Goal: Transaction & Acquisition: Purchase product/service

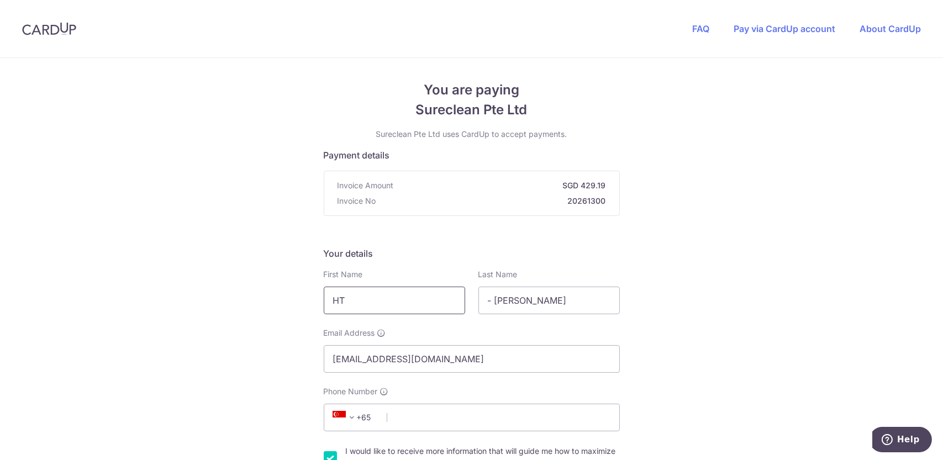
click at [376, 306] on input "HT" at bounding box center [394, 301] width 141 height 28
drag, startPoint x: 394, startPoint y: 302, endPoint x: 220, endPoint y: 286, distance: 174.9
type input "Gerald"
type input "Tan"
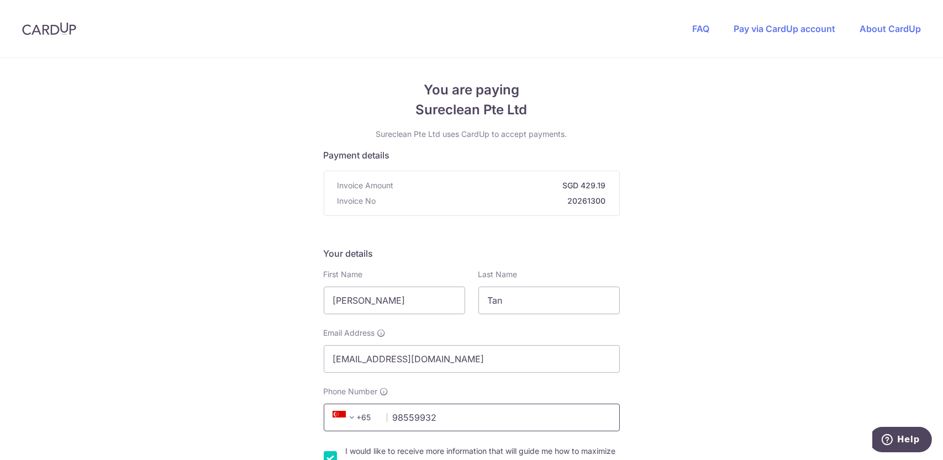
type input "98559932"
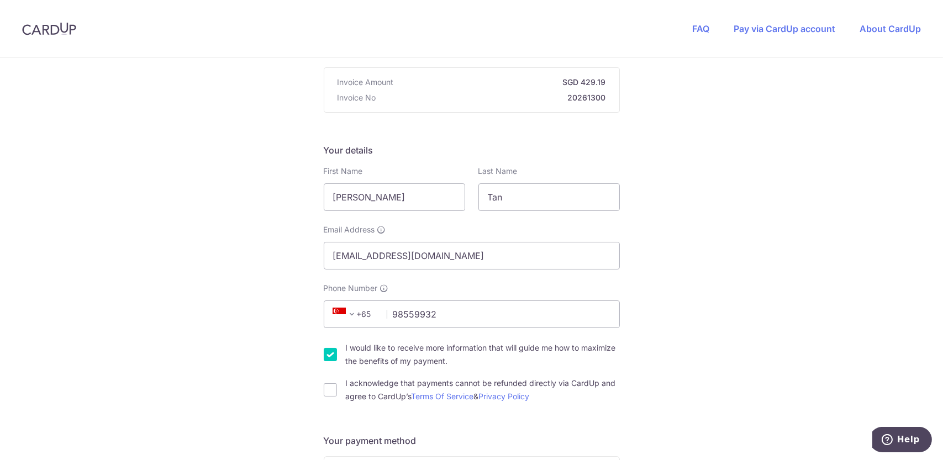
scroll to position [188, 0]
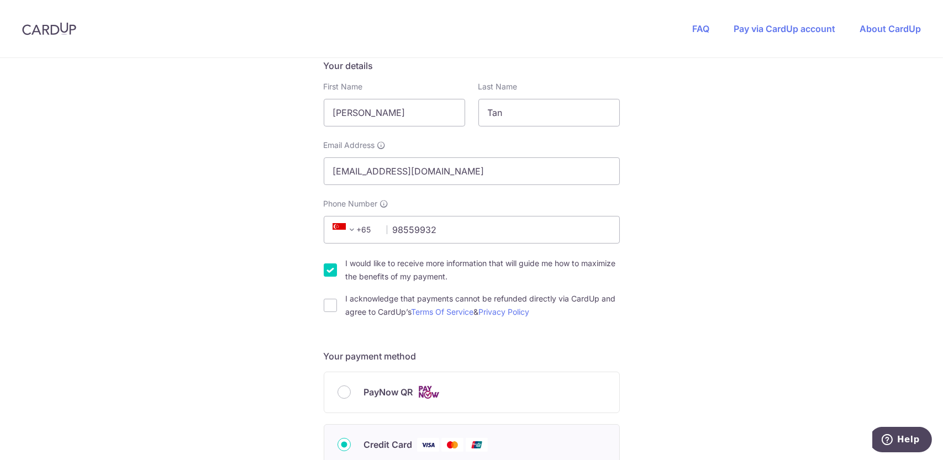
click at [316, 308] on div "You are paying Sureclean Pte Ltd Sureclean Pte Ltd uses CardUp to accept paymen…" at bounding box center [471, 409] width 943 height 1078
click at [329, 305] on input "I acknowledge that payments cannot be refunded directly via CardUp and agree to…" at bounding box center [330, 305] width 13 height 13
checkbox input "true"
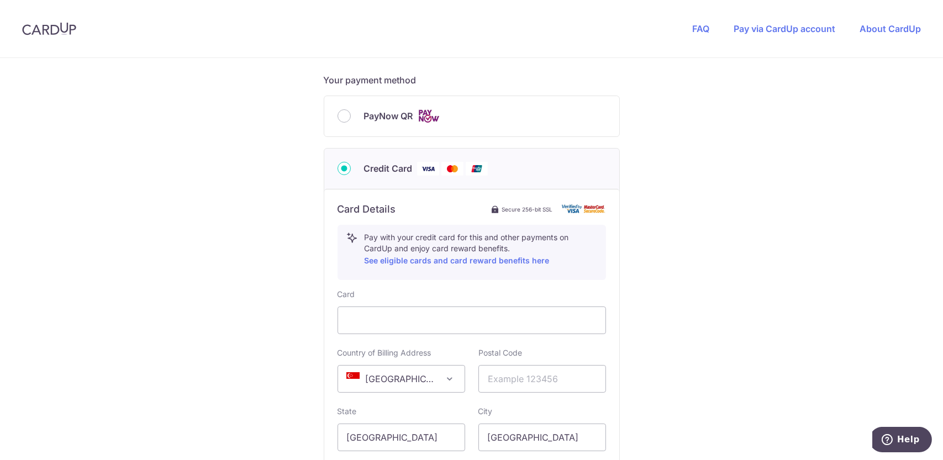
scroll to position [557, 0]
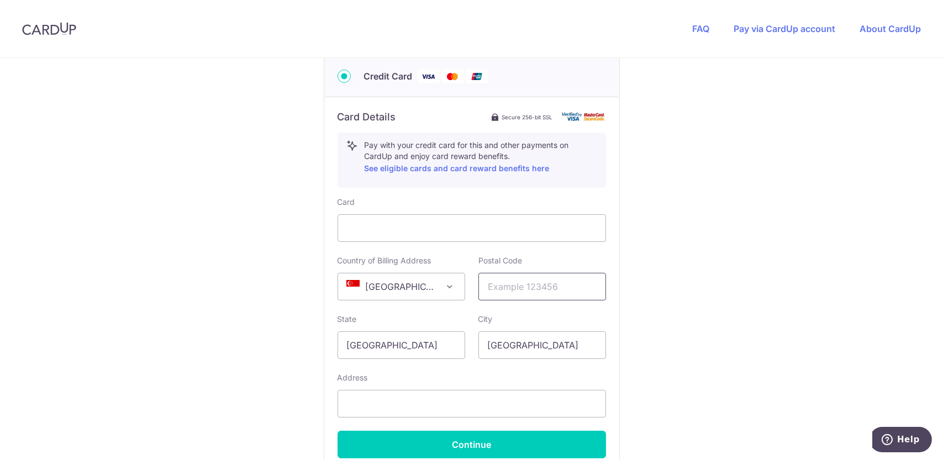
click at [518, 293] on input "text" at bounding box center [543, 287] width 128 height 28
type input "219067"
type input "101, Mergui Road, Cityscape @ Farrer Park, 14-04"
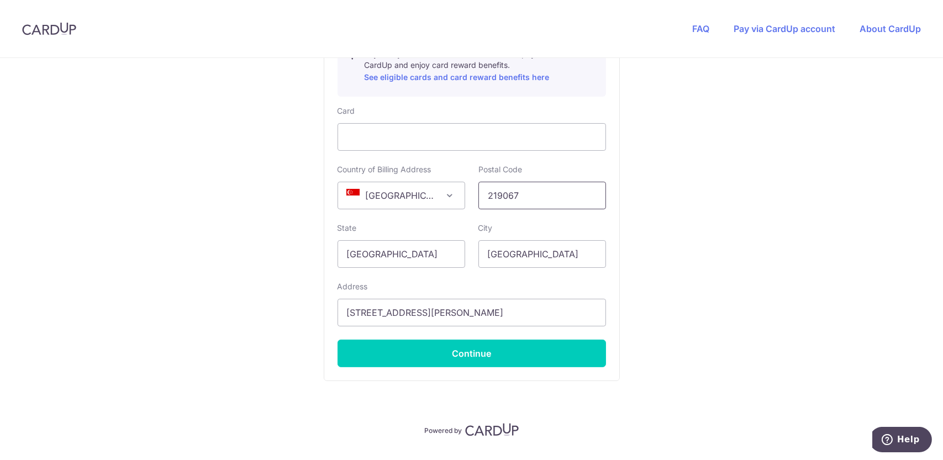
scroll to position [649, 0]
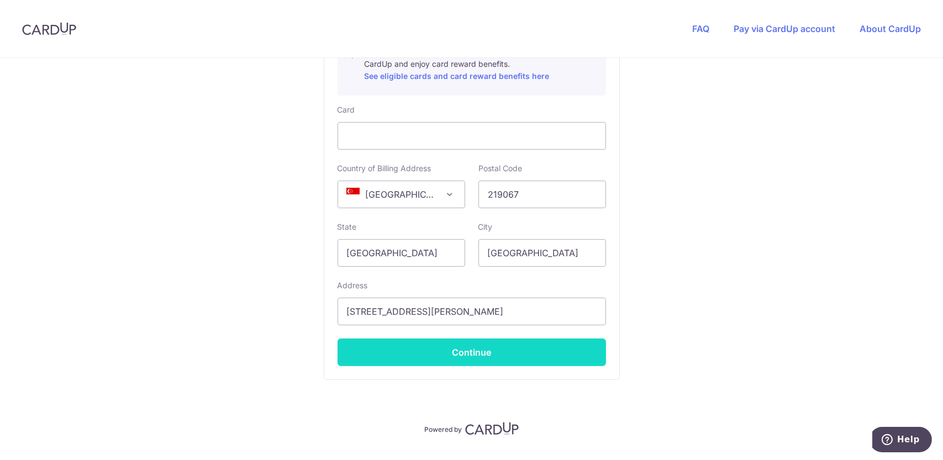
click at [546, 352] on button "Continue" at bounding box center [472, 353] width 269 height 28
type input "**** 0963"
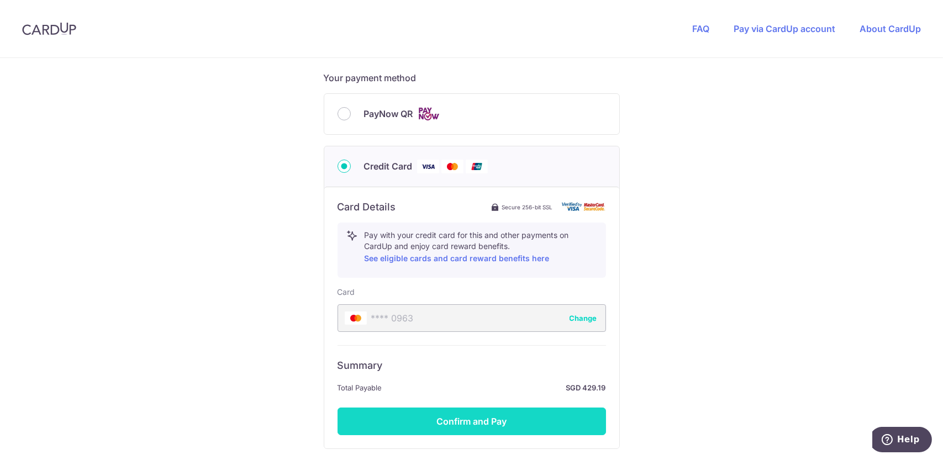
click at [531, 429] on button "Confirm and Pay" at bounding box center [472, 422] width 269 height 28
